Goal: Information Seeking & Learning: Learn about a topic

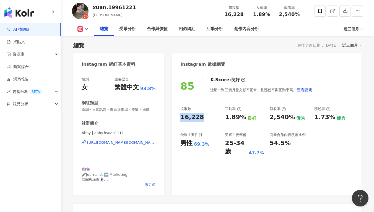
drag, startPoint x: 202, startPoint y: 116, endPoint x: 180, endPoint y: 115, distance: 21.9
click at [180, 115] on div "85 K-Score : 良好 近期一到三個月發文頻率正常，且漲粉率與互動率高。 查看說明 追蹤數 16,228 互動率 1.89% 良好 觀看率 2,540…" at bounding box center [267, 133] width 190 height 124
copy div "16,228"
click at [228, 117] on div "1.89%" at bounding box center [235, 117] width 21 height 9
drag, startPoint x: 228, startPoint y: 117, endPoint x: 239, endPoint y: 117, distance: 11.6
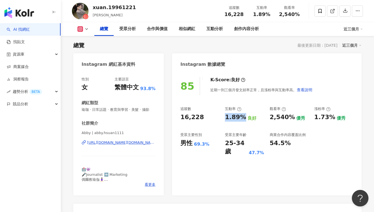
click at [239, 117] on div "1.89%" at bounding box center [235, 117] width 21 height 9
copy div "1.89%"
click at [280, 119] on div "2,540%" at bounding box center [282, 117] width 25 height 9
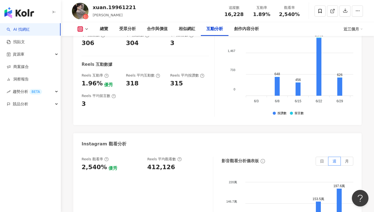
scroll to position [1191, 0]
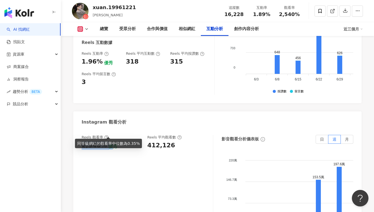
drag, startPoint x: 84, startPoint y: 132, endPoint x: 106, endPoint y: 133, distance: 21.9
click at [106, 133] on div "Reels 觀看率 2,540% 優秀 Reels 平均觀看數 412,126 影音觀看分析儀表板 日 週 月 220萬 220萬 146.7萬 146.7萬…" at bounding box center [217, 192] width 289 height 125
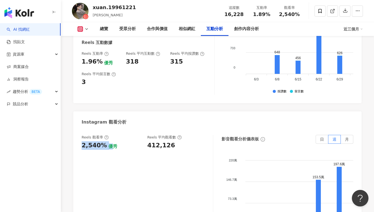
click at [91, 142] on div "2,540%" at bounding box center [94, 146] width 25 height 9
click at [78, 130] on div "Reels 觀看率 2,540% 優秀 Reels 平均觀看數 412,126 影音觀看分析儀表板 日 週 月 220萬 220萬 146.7萬 146.7萬…" at bounding box center [217, 192] width 289 height 125
drag, startPoint x: 86, startPoint y: 132, endPoint x: 98, endPoint y: 132, distance: 11.9
click at [98, 142] on div "2,540%" at bounding box center [94, 146] width 25 height 9
click at [83, 142] on div "2,540%" at bounding box center [94, 146] width 25 height 9
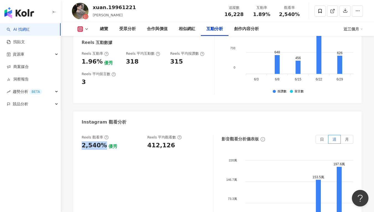
drag, startPoint x: 84, startPoint y: 131, endPoint x: 102, endPoint y: 132, distance: 17.5
click at [102, 142] on div "2,540%" at bounding box center [94, 146] width 25 height 9
copy div "2,540%"
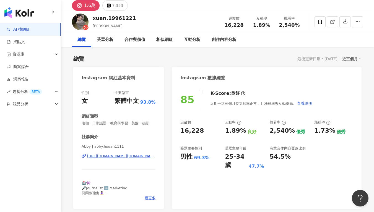
scroll to position [21, 0]
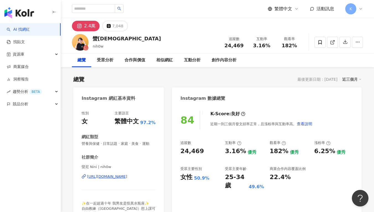
scroll to position [44, 0]
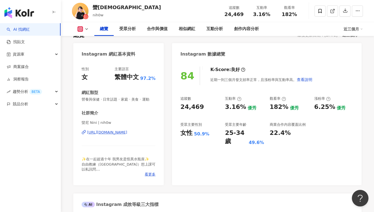
click at [179, 107] on div "84 K-Score : 良好 近期一到三個月發文頻率正常，且漲粉率與互動率高。 查看說明 追蹤數 24,469 互動率 3.16% 優秀 觀看率 182% …" at bounding box center [267, 123] width 190 height 124
drag, startPoint x: 180, startPoint y: 107, endPoint x: 202, endPoint y: 107, distance: 21.9
click at [202, 107] on div "84 K-Score : 良好 近期一到三個月發文頻率正常，且漲粉率與互動率高。 查看說明 追蹤數 24,469 互動率 3.16% 優秀 觀看率 182% …" at bounding box center [267, 123] width 190 height 124
copy div "24,469"
click at [220, 91] on div "84 K-Score : 良好 近期一到三個月發文頻率正常，且漲粉率與互動率高。 查看說明 追蹤數 24,469 互動率 3.16% 優秀 觀看率 182% …" at bounding box center [267, 123] width 190 height 124
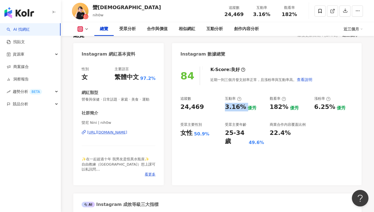
drag, startPoint x: 225, startPoint y: 108, endPoint x: 243, endPoint y: 108, distance: 18.0
click at [243, 108] on div "3.16% 優秀" at bounding box center [244, 107] width 39 height 9
copy div "3.16%"
click at [261, 95] on div "84 K-Score : 良好 近期一到三個月發文頻率正常，且漲粉率與互動率高。 查看說明 追蹤數 24,469 互動率 3.16% 優秀 觀看率 182% …" at bounding box center [267, 123] width 190 height 124
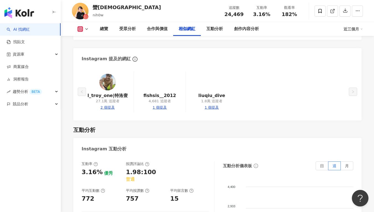
scroll to position [1182, 0]
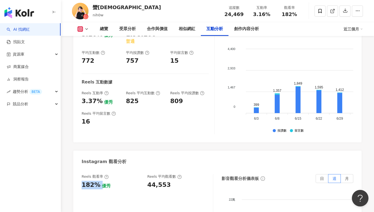
drag, startPoint x: 86, startPoint y: 163, endPoint x: 99, endPoint y: 162, distance: 13.0
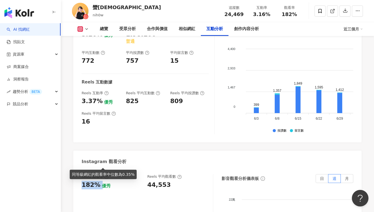
copy div "182%"
